Goal: Task Accomplishment & Management: Manage account settings

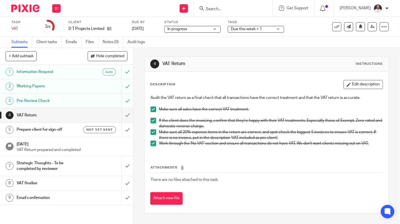
click at [235, 13] on div at bounding box center [233, 8] width 79 height 17
click at [219, 10] on input "Search" at bounding box center [230, 9] width 51 height 5
click at [52, 11] on button at bounding box center [56, 8] width 8 height 8
click at [56, 68] on link "Settings" at bounding box center [56, 68] width 15 height 4
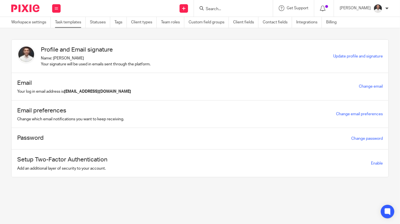
click at [63, 25] on link "Task templates" at bounding box center [70, 22] width 31 height 11
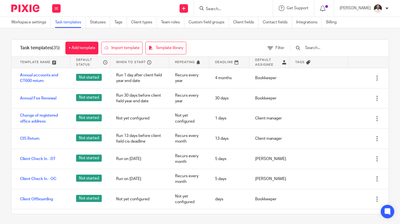
click at [228, 9] on input "Search" at bounding box center [230, 9] width 51 height 5
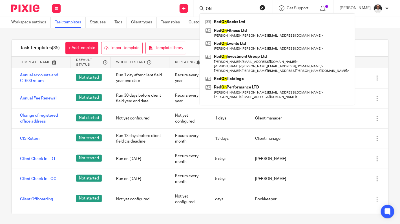
type input "O"
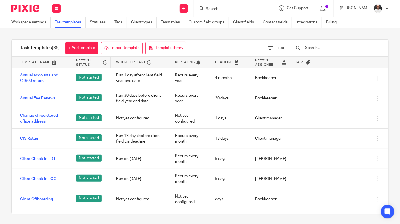
click at [319, 51] on input "text" at bounding box center [338, 48] width 66 height 6
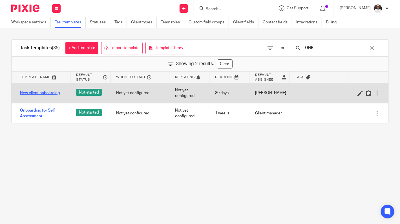
type input "ONB"
click at [47, 94] on link "New client onboarding" at bounding box center [40, 93] width 40 height 6
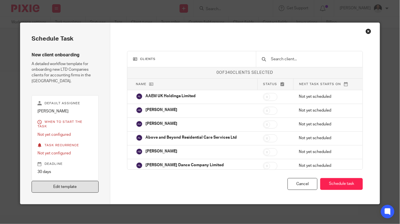
click at [68, 181] on link "Edit template" at bounding box center [65, 187] width 67 height 12
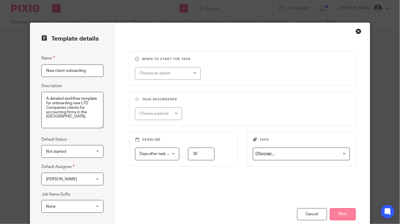
click at [333, 215] on button "Next" at bounding box center [343, 214] width 26 height 12
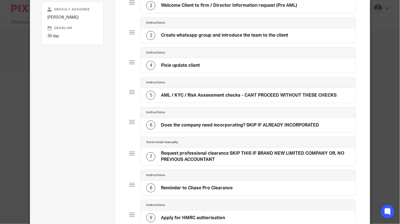
scroll to position [99, 0]
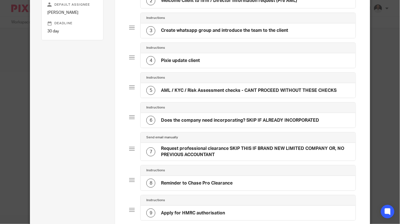
click at [224, 116] on div "6 Does the company need incorporating? SKIP IF ALREADY INCORPORATED" at bounding box center [232, 120] width 173 height 9
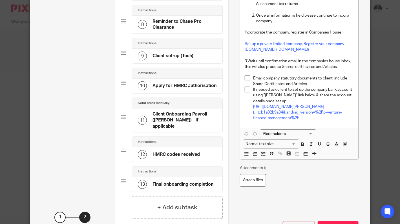
scroll to position [315, 0]
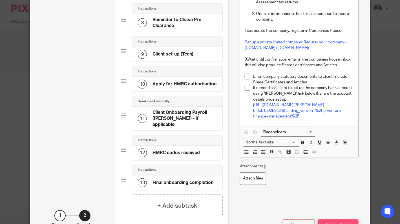
click at [332, 220] on button "Save subtask" at bounding box center [338, 226] width 41 height 12
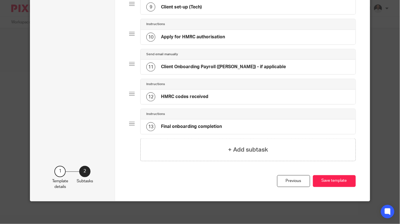
scroll to position [300, 0]
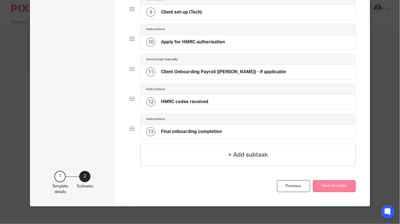
click at [330, 184] on button "Save template" at bounding box center [334, 186] width 43 height 12
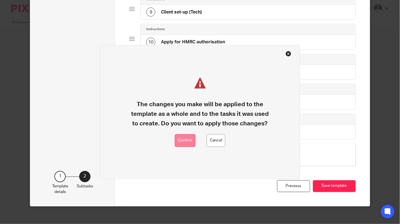
click at [186, 139] on button "Confirm" at bounding box center [185, 140] width 21 height 13
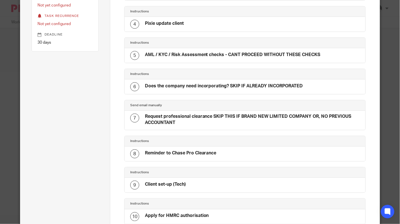
scroll to position [140, 0]
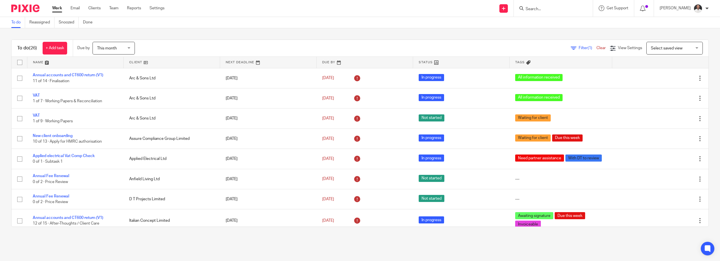
click at [543, 10] on input "Search" at bounding box center [550, 9] width 51 height 5
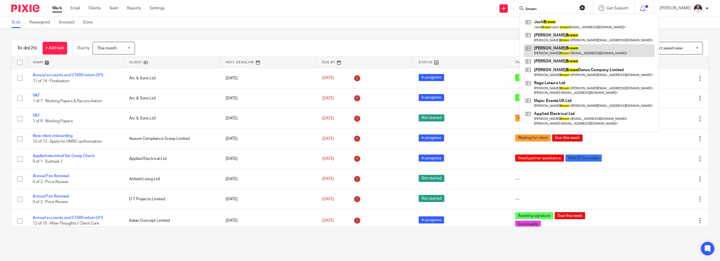
type input "brown"
click at [581, 49] on link at bounding box center [589, 50] width 131 height 13
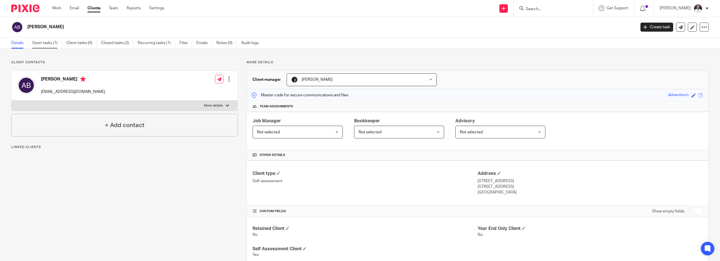
click at [52, 42] on link "Open tasks (1)" at bounding box center [47, 42] width 30 height 11
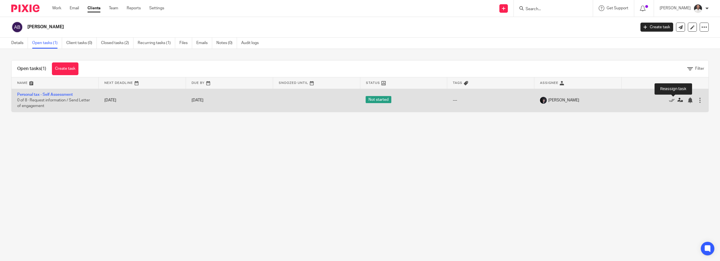
click at [677, 101] on icon at bounding box center [680, 100] width 6 height 6
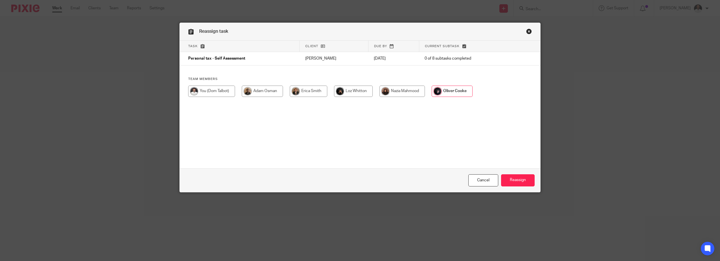
click at [261, 87] on input "radio" at bounding box center [262, 90] width 41 height 11
radio input "true"
click at [502, 175] on input "Reassign" at bounding box center [518, 180] width 34 height 12
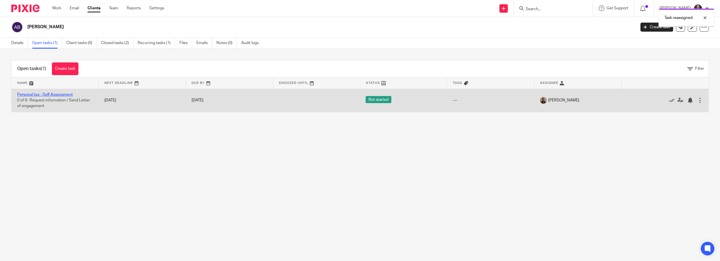
click at [69, 94] on link "Personal tax - Self Assessment" at bounding box center [45, 94] width 56 height 4
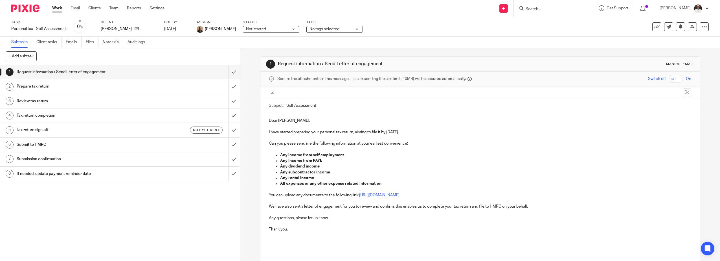
click at [346, 29] on div "No tags selected" at bounding box center [334, 29] width 56 height 7
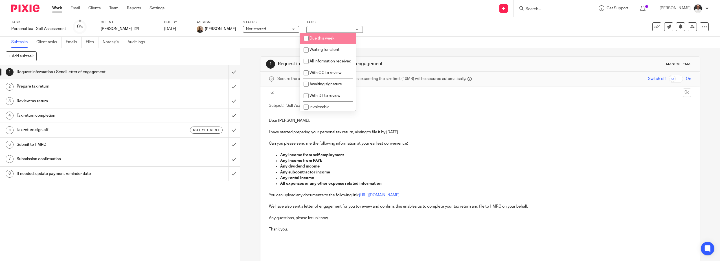
click at [325, 37] on span "Due this week" at bounding box center [321, 38] width 25 height 4
checkbox input "true"
click at [275, 30] on span "Not started" at bounding box center [267, 29] width 42 height 6
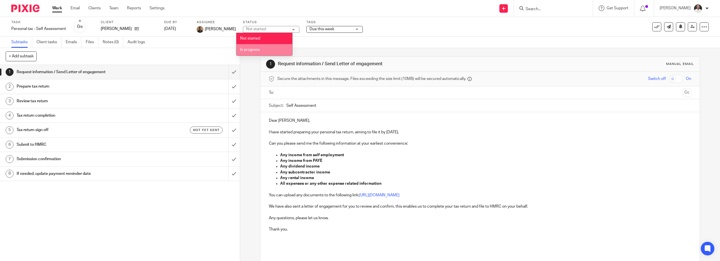
click at [259, 49] on span "In progress" at bounding box center [250, 50] width 20 height 4
drag, startPoint x: 422, startPoint y: 38, endPoint x: 228, endPoint y: 33, distance: 194.3
click at [418, 38] on div "Subtasks Client tasks Emails Files Notes (0) Audit logs" at bounding box center [360, 42] width 720 height 11
click at [546, 9] on input "Search" at bounding box center [550, 9] width 51 height 5
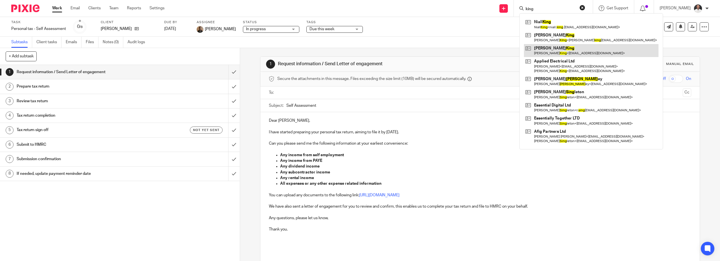
type input "king"
click at [575, 49] on link at bounding box center [591, 50] width 134 height 13
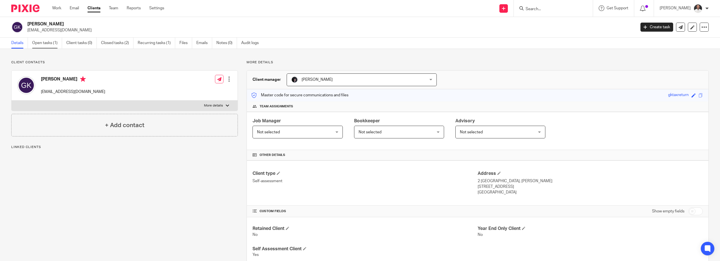
click at [36, 42] on link "Open tasks (1)" at bounding box center [47, 42] width 30 height 11
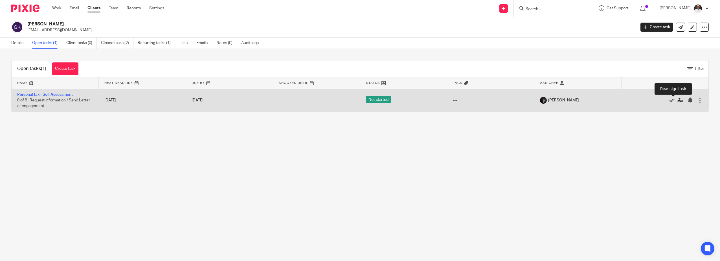
click at [677, 100] on icon at bounding box center [680, 100] width 6 height 6
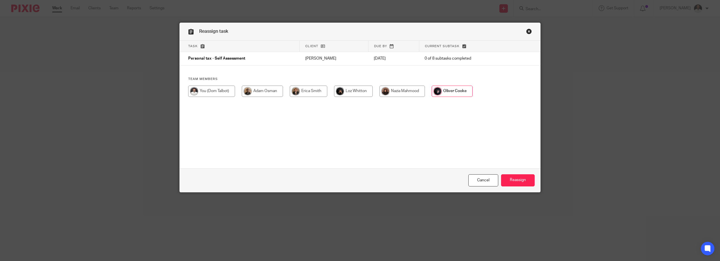
click at [257, 88] on input "radio" at bounding box center [262, 90] width 41 height 11
radio input "true"
click at [522, 181] on input "Reassign" at bounding box center [518, 180] width 34 height 12
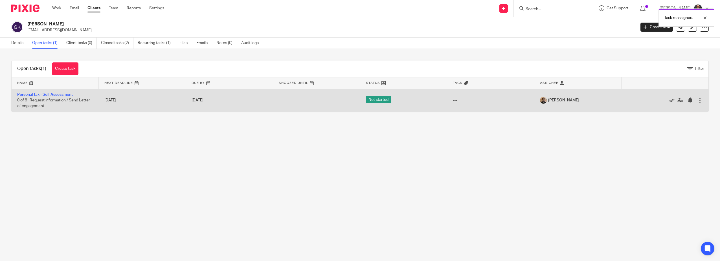
click at [65, 93] on link "Personal tax - Self Assessment" at bounding box center [45, 94] width 56 height 4
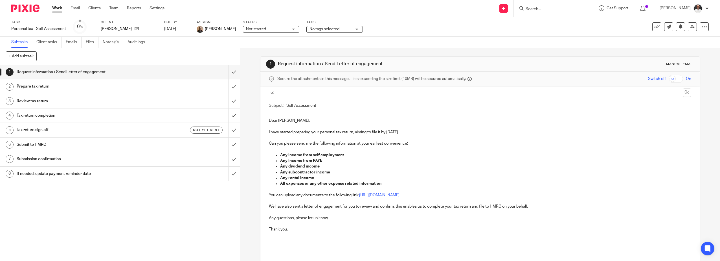
click at [330, 29] on span "No tags selected" at bounding box center [324, 29] width 30 height 4
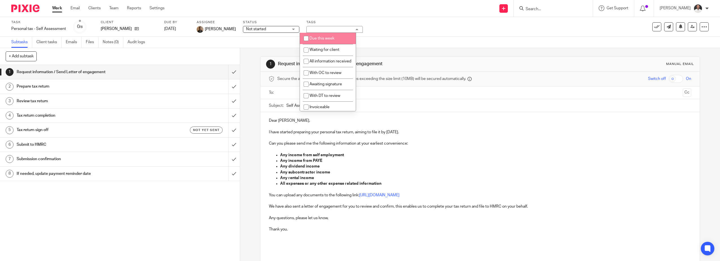
click at [327, 39] on span "Due this week" at bounding box center [321, 38] width 25 height 4
checkbox input "true"
click at [273, 25] on div "Status Not started Not started Not started In progress 1" at bounding box center [271, 27] width 56 height 14
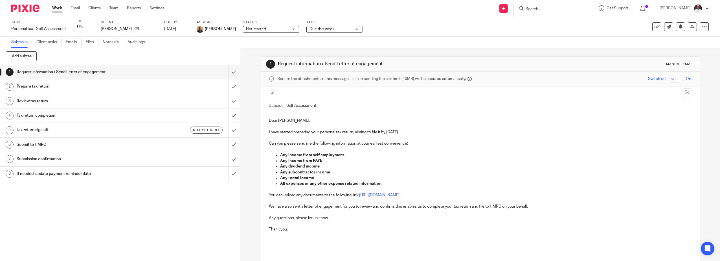
click at [272, 28] on span "Not started" at bounding box center [267, 29] width 42 height 6
click at [266, 49] on li "In progress" at bounding box center [264, 50] width 56 height 12
click at [463, 34] on div "Task Personal tax - Self Assessment Save Personal tax - Self Assessment 0 /8 Cl…" at bounding box center [360, 27] width 720 height 20
click at [27, 10] on img at bounding box center [25, 9] width 28 height 8
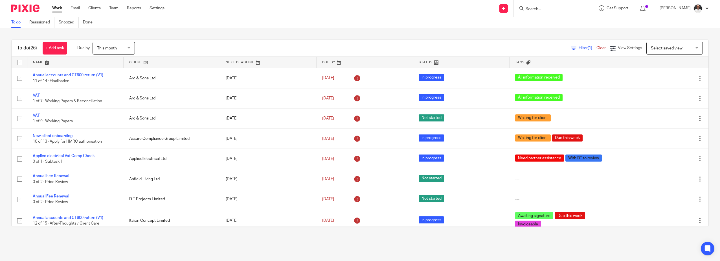
click at [552, 11] on input "Search" at bounding box center [550, 9] width 51 height 5
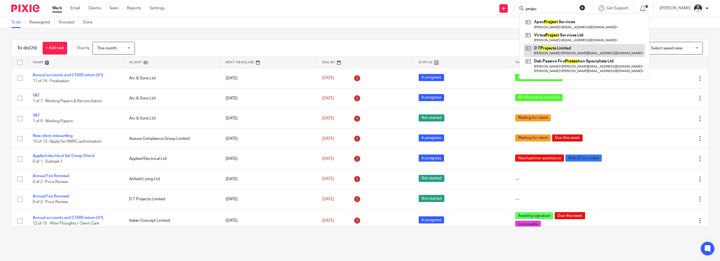
type input "projec"
click at [566, 52] on link at bounding box center [584, 50] width 121 height 13
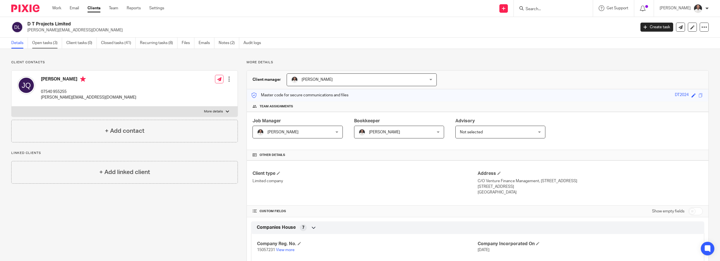
click at [47, 42] on link "Open tasks (3)" at bounding box center [47, 42] width 30 height 11
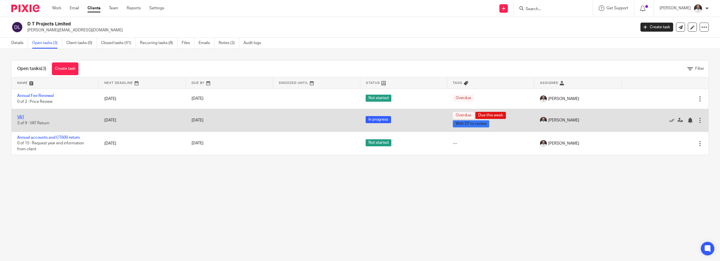
click at [19, 118] on link "VAT" at bounding box center [20, 117] width 7 height 4
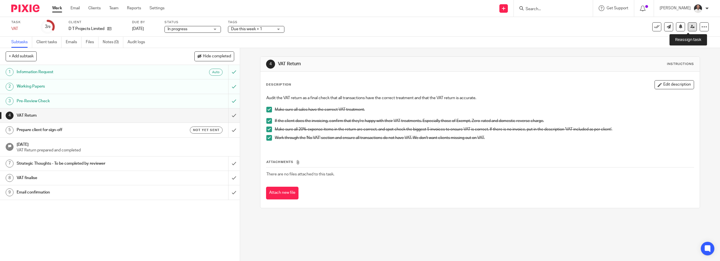
click at [689, 24] on link at bounding box center [691, 26] width 9 height 9
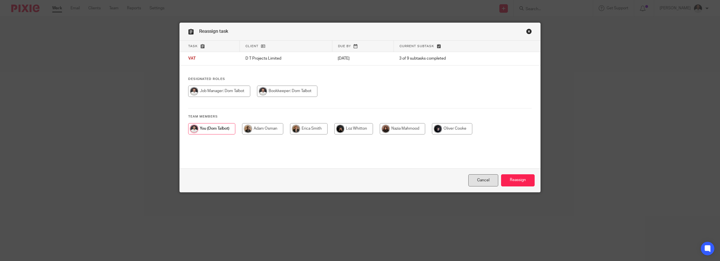
click at [477, 179] on link "Cancel" at bounding box center [483, 180] width 30 height 12
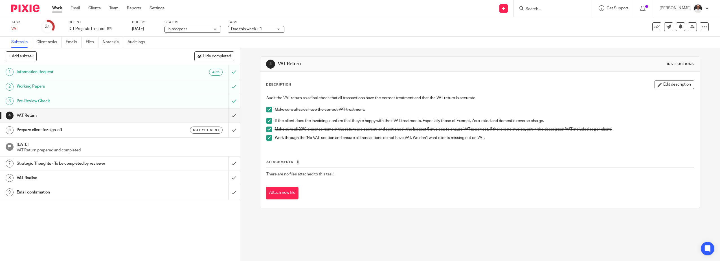
click at [262, 31] on span "Due this week + 1" at bounding box center [252, 29] width 42 height 6
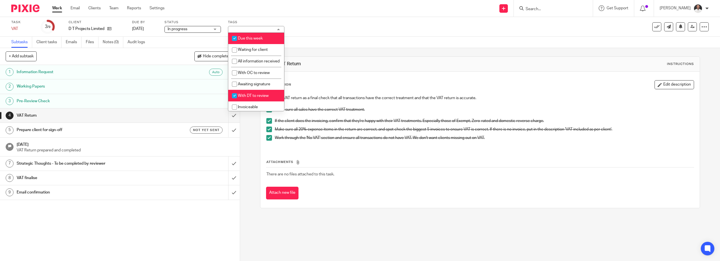
click at [240, 98] on span "With DT to review" at bounding box center [253, 96] width 31 height 4
checkbox input "false"
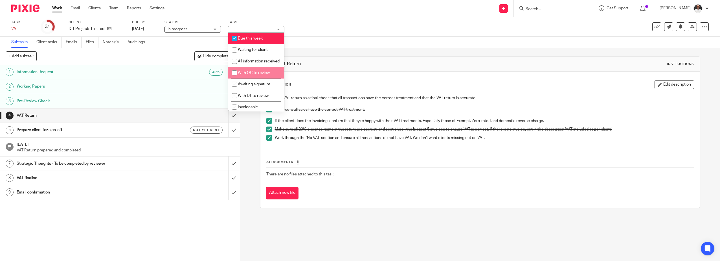
scroll to position [6, 0]
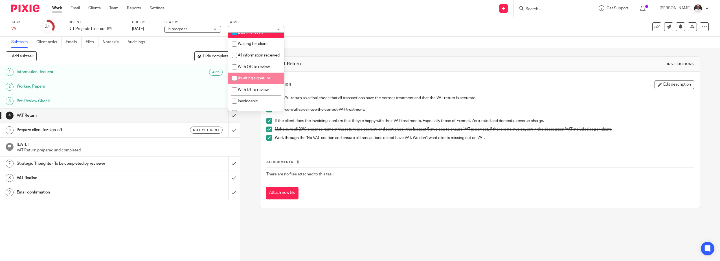
drag, startPoint x: 279, startPoint y: 74, endPoint x: 279, endPoint y: 82, distance: 8.7
click at [279, 82] on ul "Due this week Waiting for client All information received With OC to review Awa…" at bounding box center [256, 72] width 56 height 78
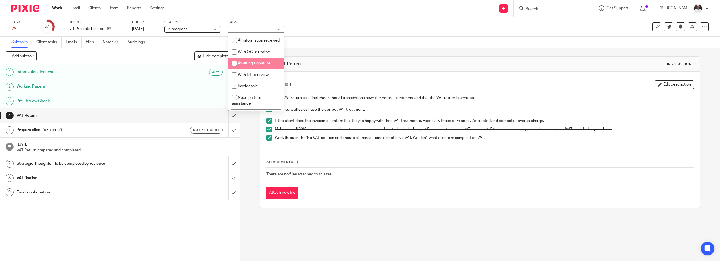
scroll to position [0, 0]
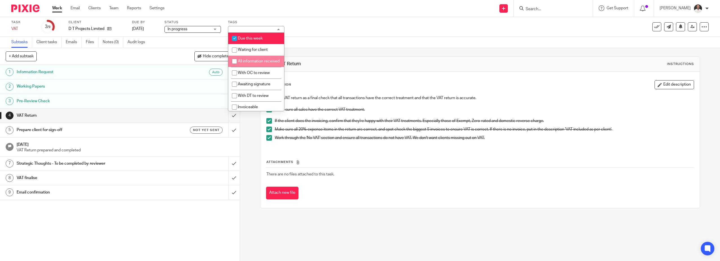
click at [334, 31] on div "Task VAT Save VAT 3 /9 Client D T Projects Limited Due by 7 Oct 2025 Status In …" at bounding box center [301, 27] width 581 height 14
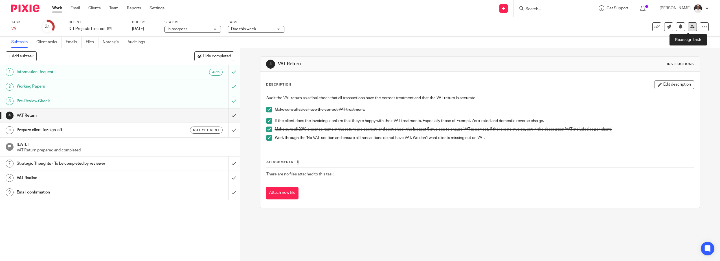
click at [690, 27] on icon at bounding box center [692, 27] width 4 height 4
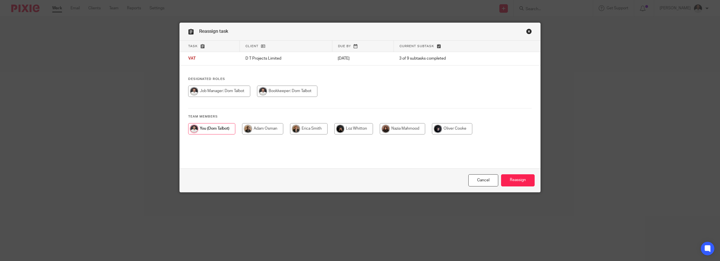
click at [349, 129] on input "radio" at bounding box center [353, 128] width 39 height 11
radio input "true"
